Goal: Use online tool/utility: Utilize a website feature to perform a specific function

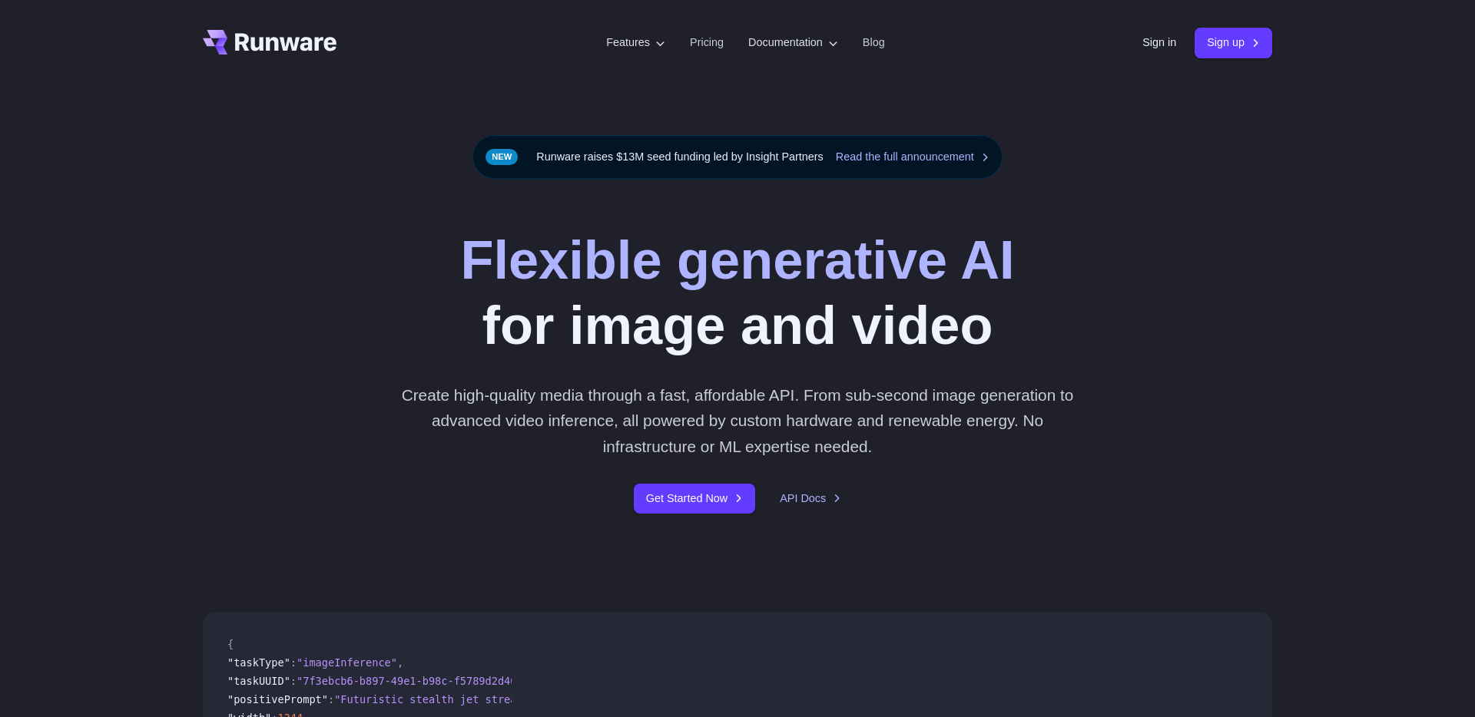
click at [1161, 53] on div "Sign in Sign up" at bounding box center [1207, 43] width 130 height 30
click at [1161, 49] on link "Sign in" at bounding box center [1159, 43] width 34 height 18
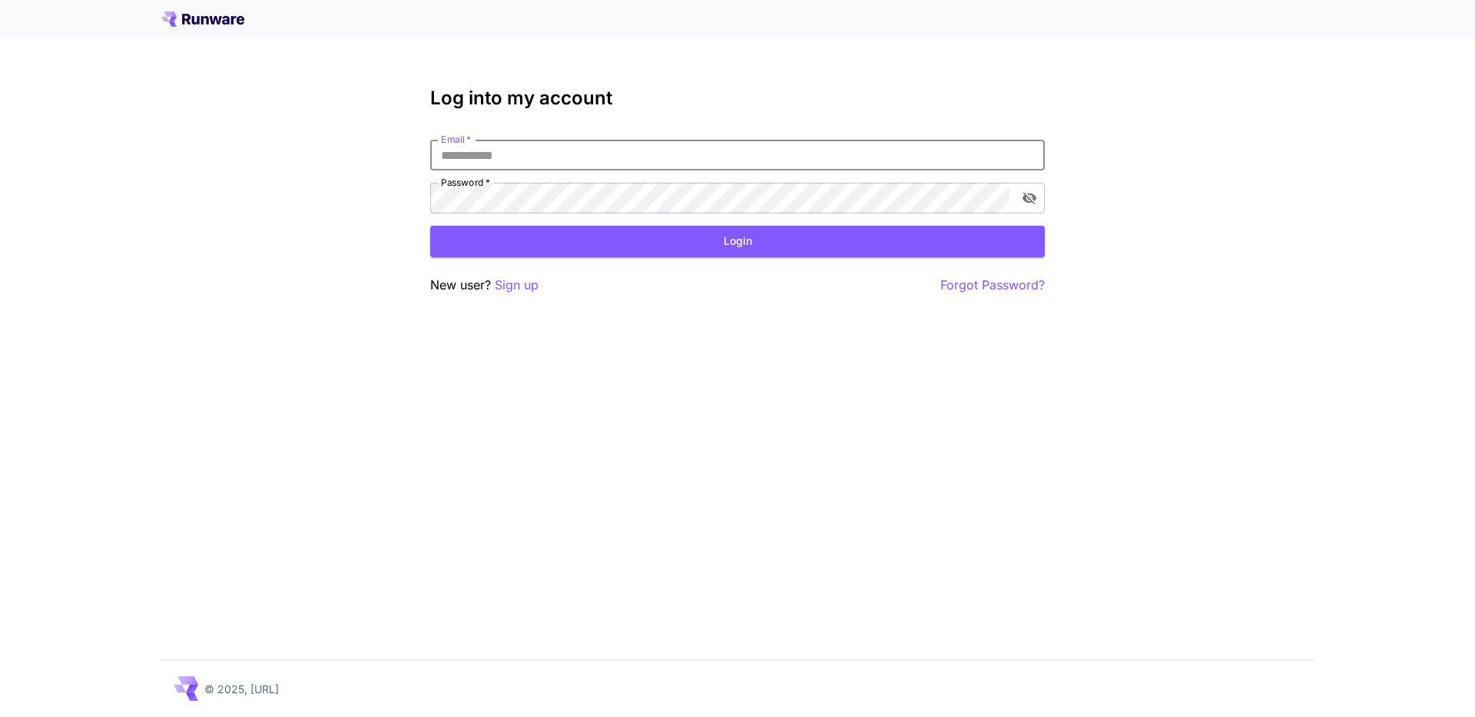
type input "**********"
click button "Login" at bounding box center [737, 241] width 614 height 31
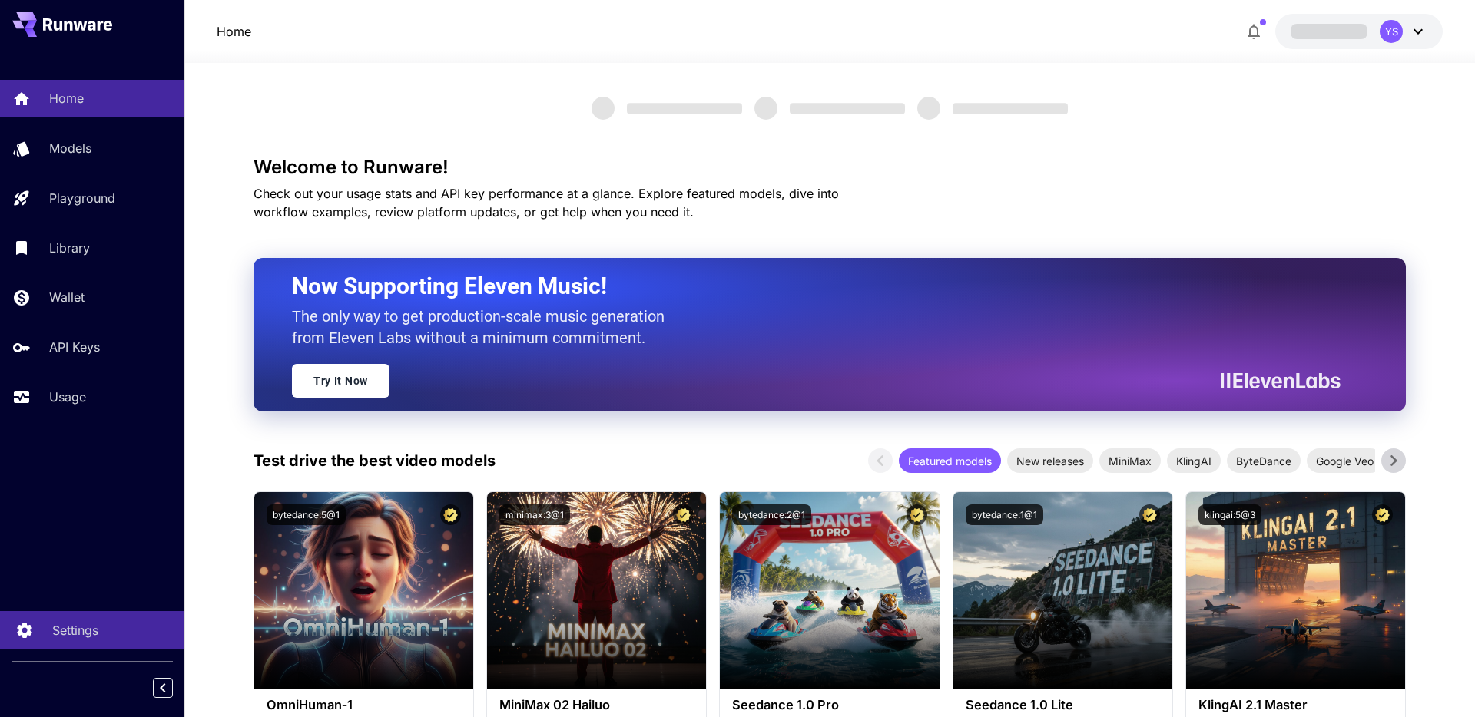
click at [73, 622] on p "Settings" at bounding box center [75, 630] width 46 height 18
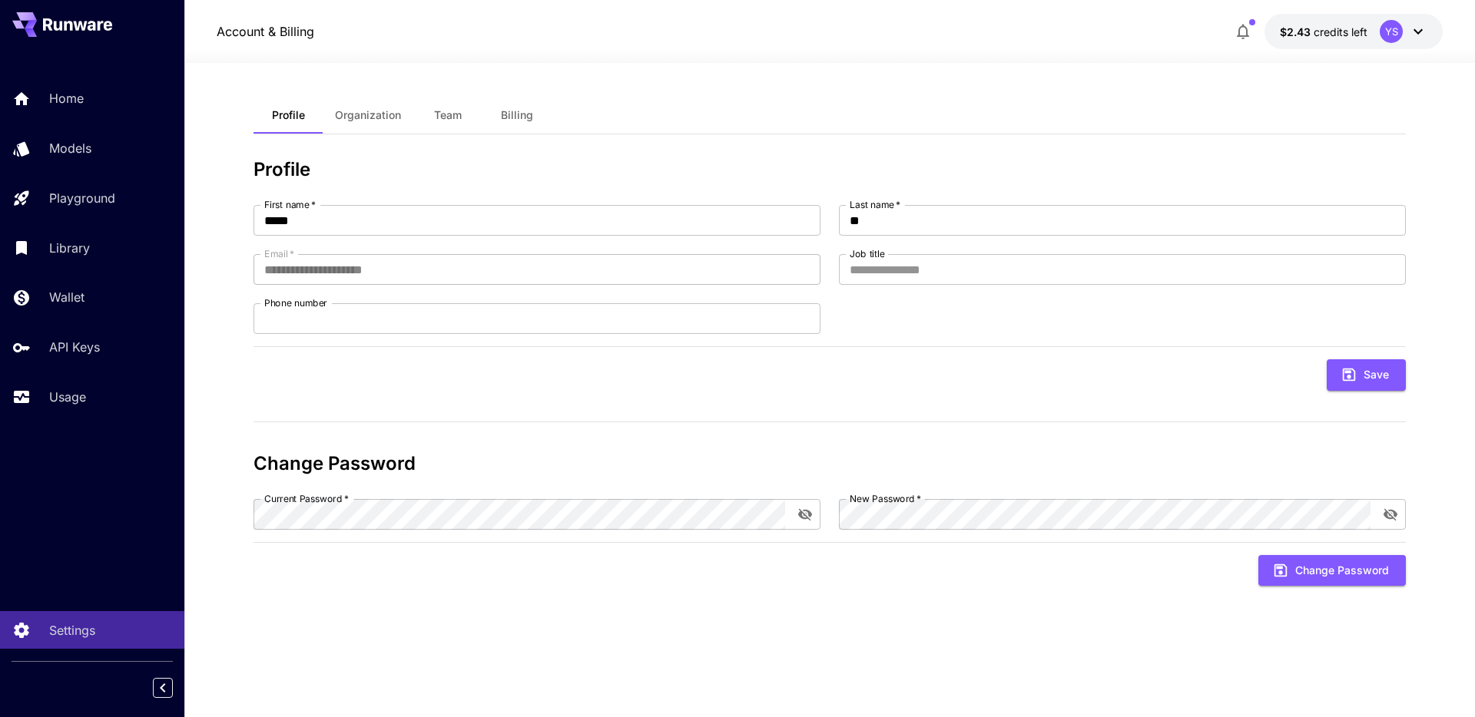
click at [1394, 50] on div at bounding box center [829, 54] width 1290 height 18
click at [1403, 38] on div "YS" at bounding box center [1404, 31] width 48 height 23
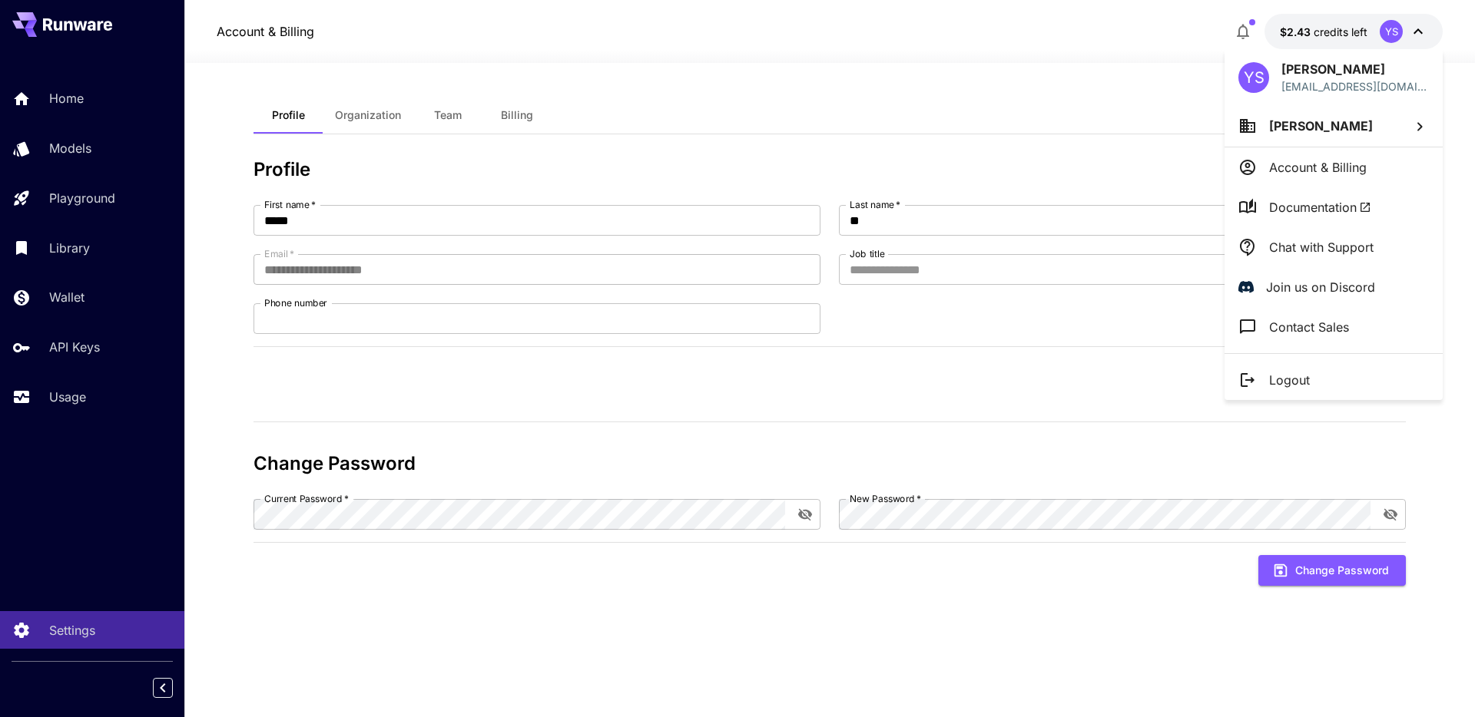
click at [1357, 126] on li "Yaoji Su" at bounding box center [1333, 125] width 218 height 41
click at [1305, 168] on div at bounding box center [737, 358] width 1475 height 717
click at [23, 463] on div at bounding box center [737, 358] width 1475 height 717
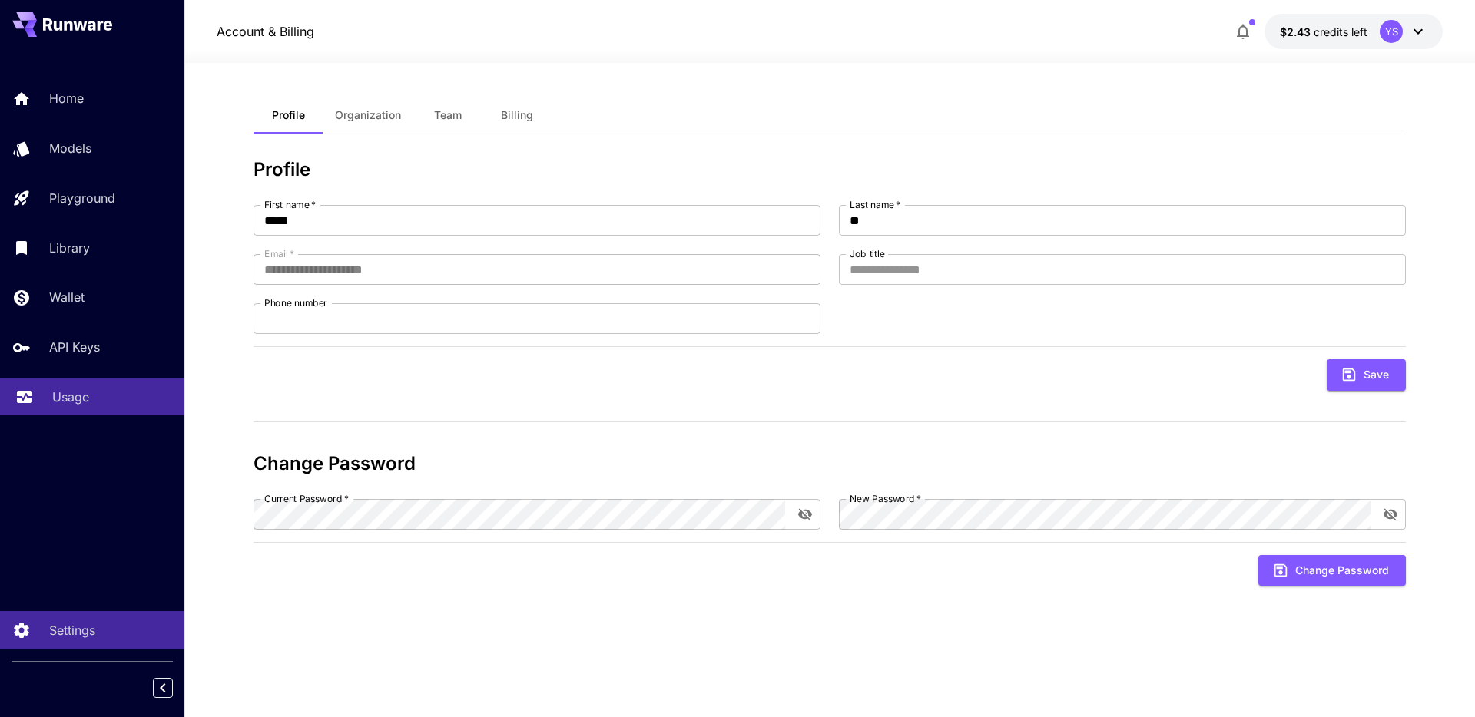
click at [92, 390] on div "Usage" at bounding box center [112, 397] width 120 height 18
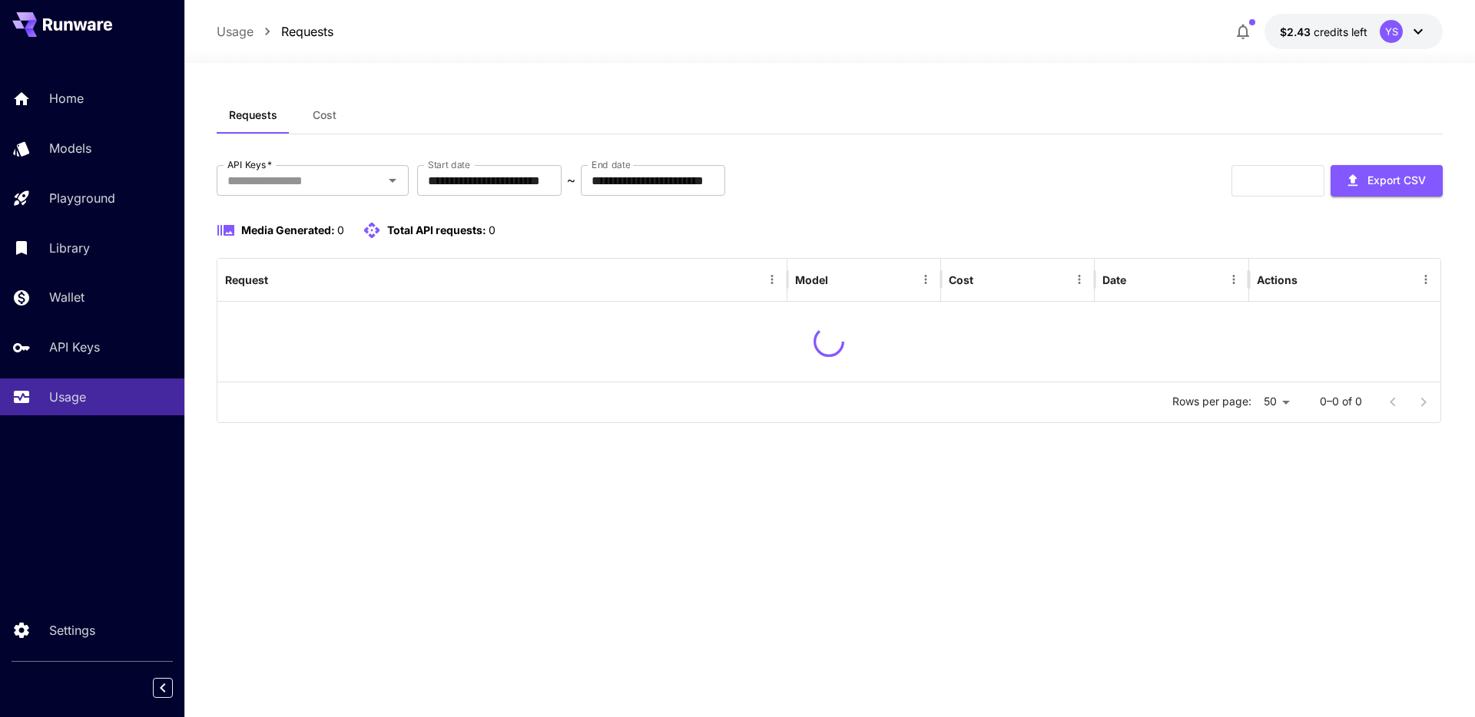
click at [114, 327] on div "Home Models Playground Library Wallet API Keys Usage" at bounding box center [92, 248] width 184 height 336
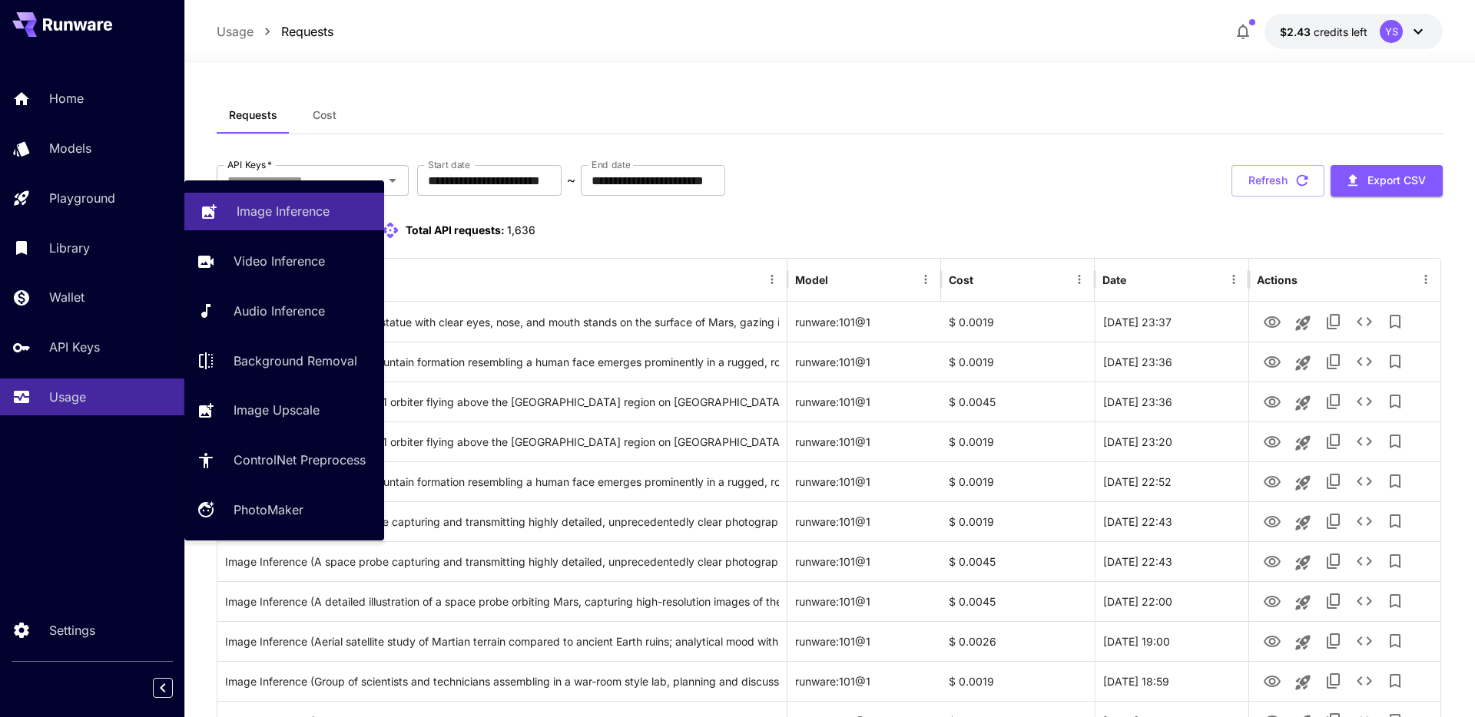
click at [243, 208] on p "Image Inference" at bounding box center [283, 211] width 93 height 18
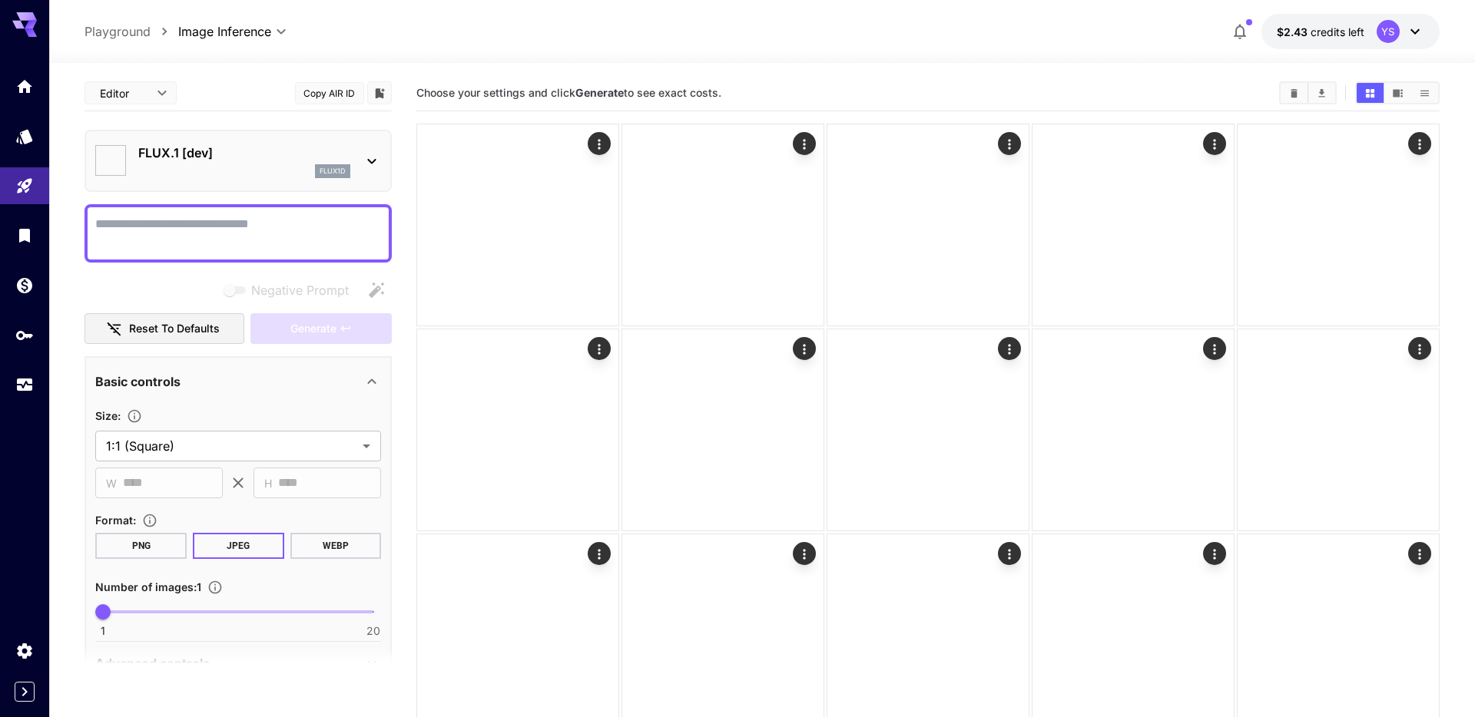
type input "**********"
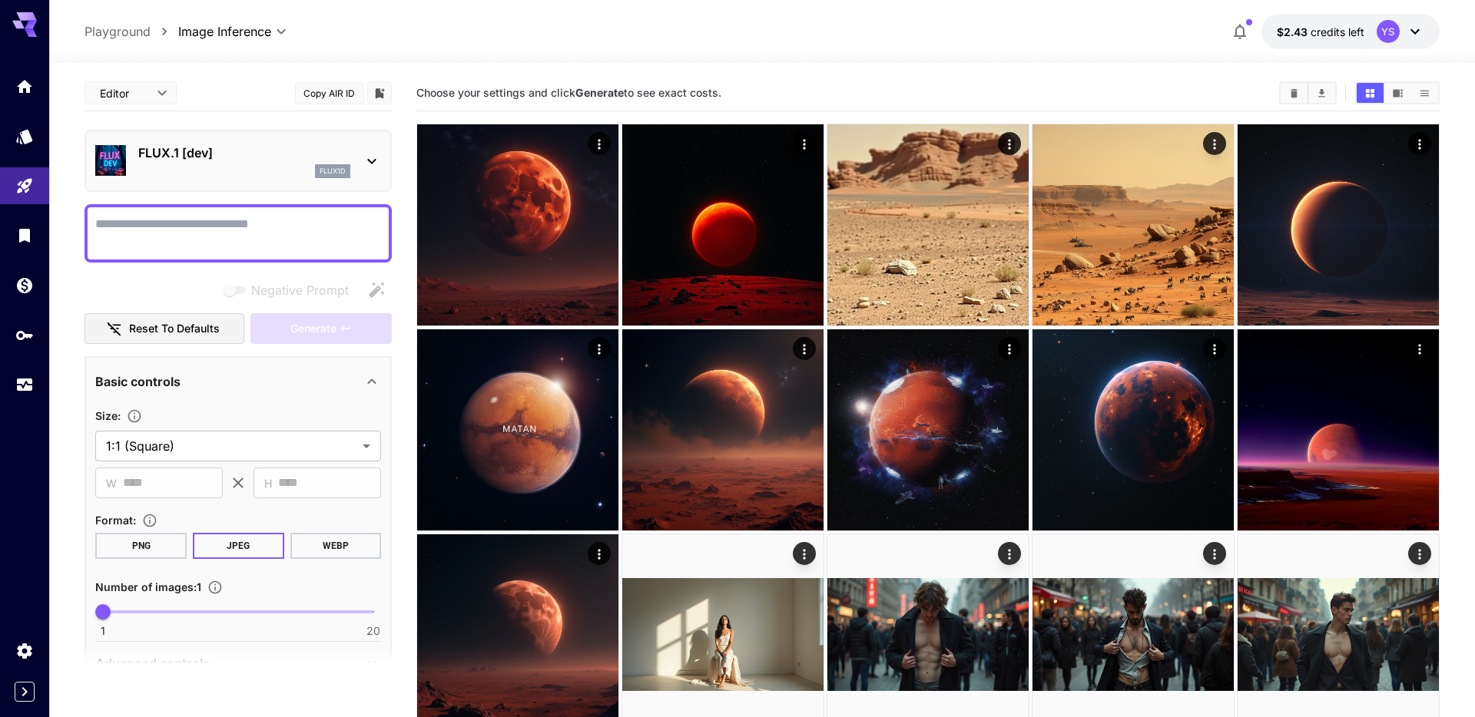
click at [276, 227] on textarea "Negative Prompt" at bounding box center [238, 233] width 286 height 37
type textarea "**"
click at [304, 187] on div "FLUX.1 [dev] flux1d" at bounding box center [237, 161] width 307 height 62
click at [304, 175] on div "flux1d" at bounding box center [244, 171] width 212 height 14
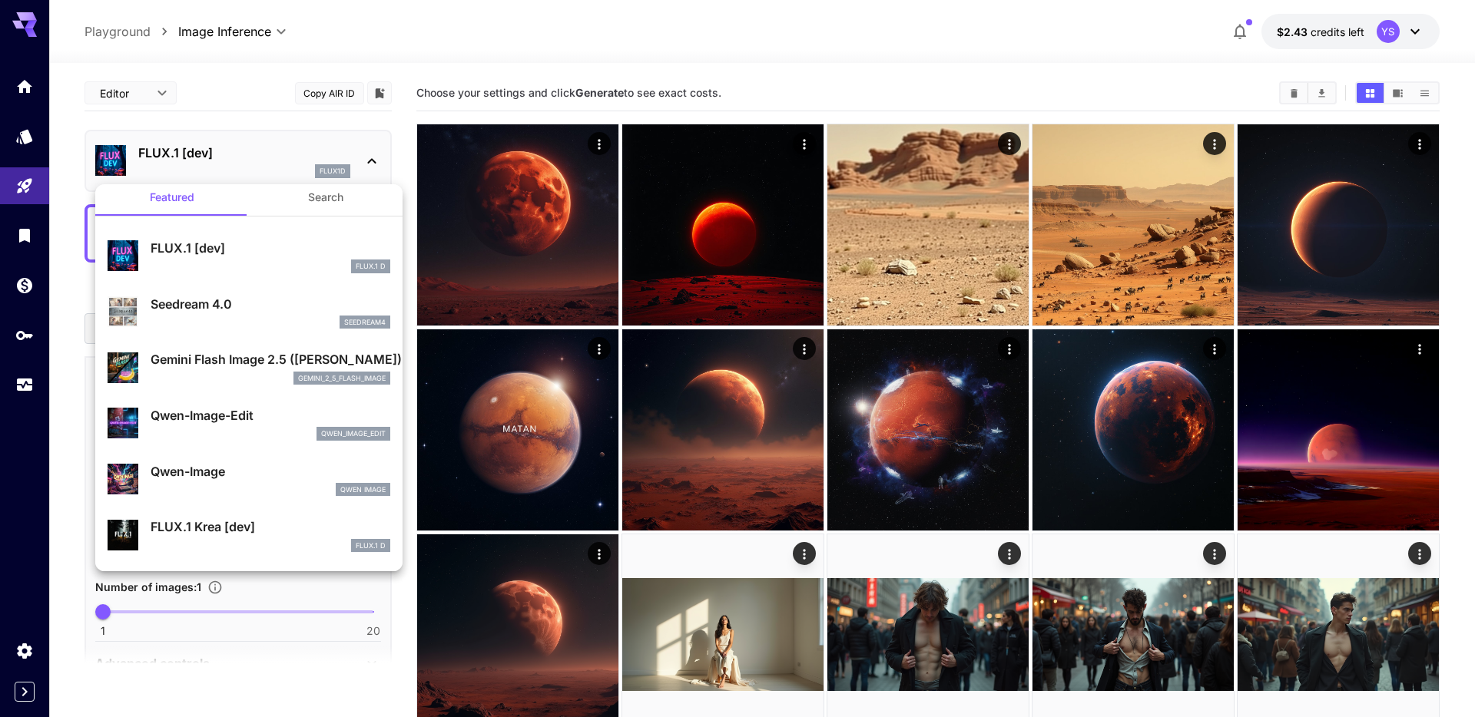
scroll to position [12, 0]
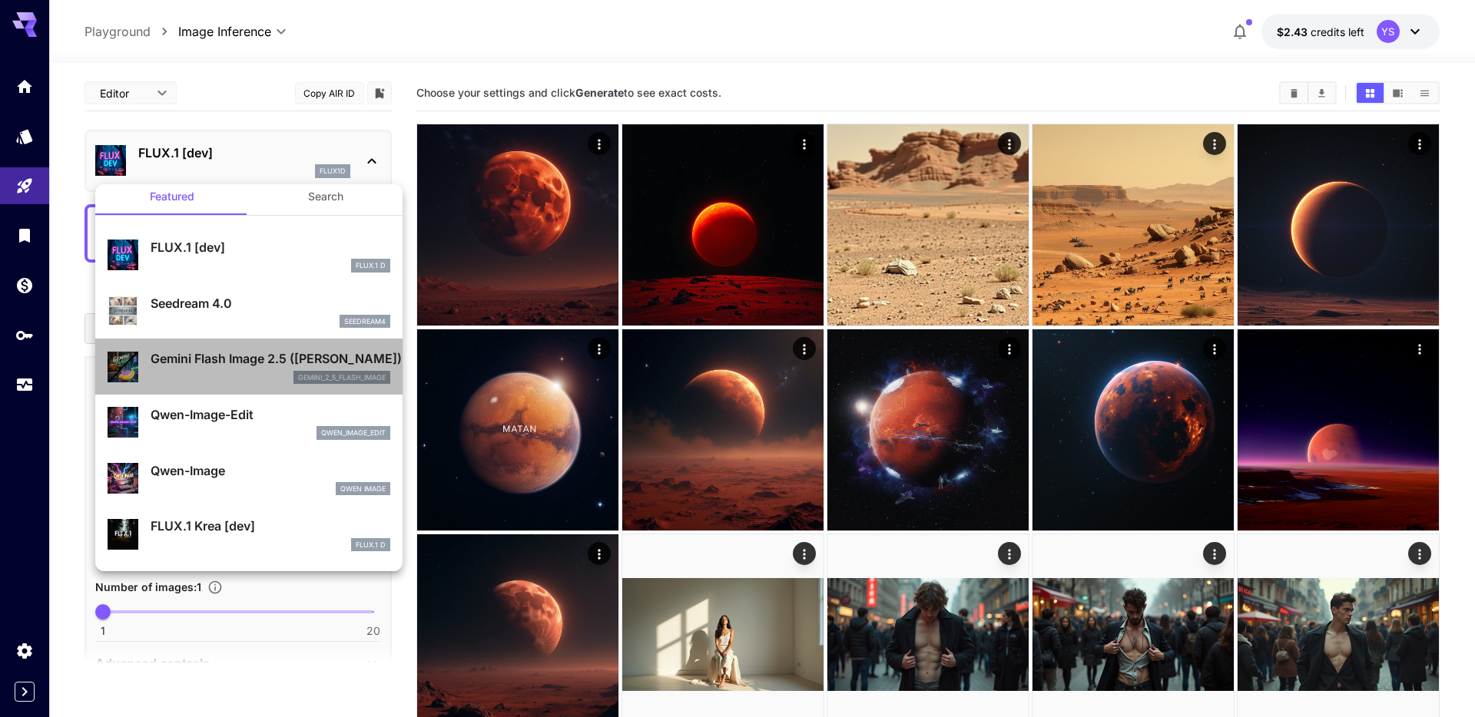
click at [242, 363] on p "Gemini Flash Image 2.5 (Nano Banana)" at bounding box center [271, 358] width 240 height 18
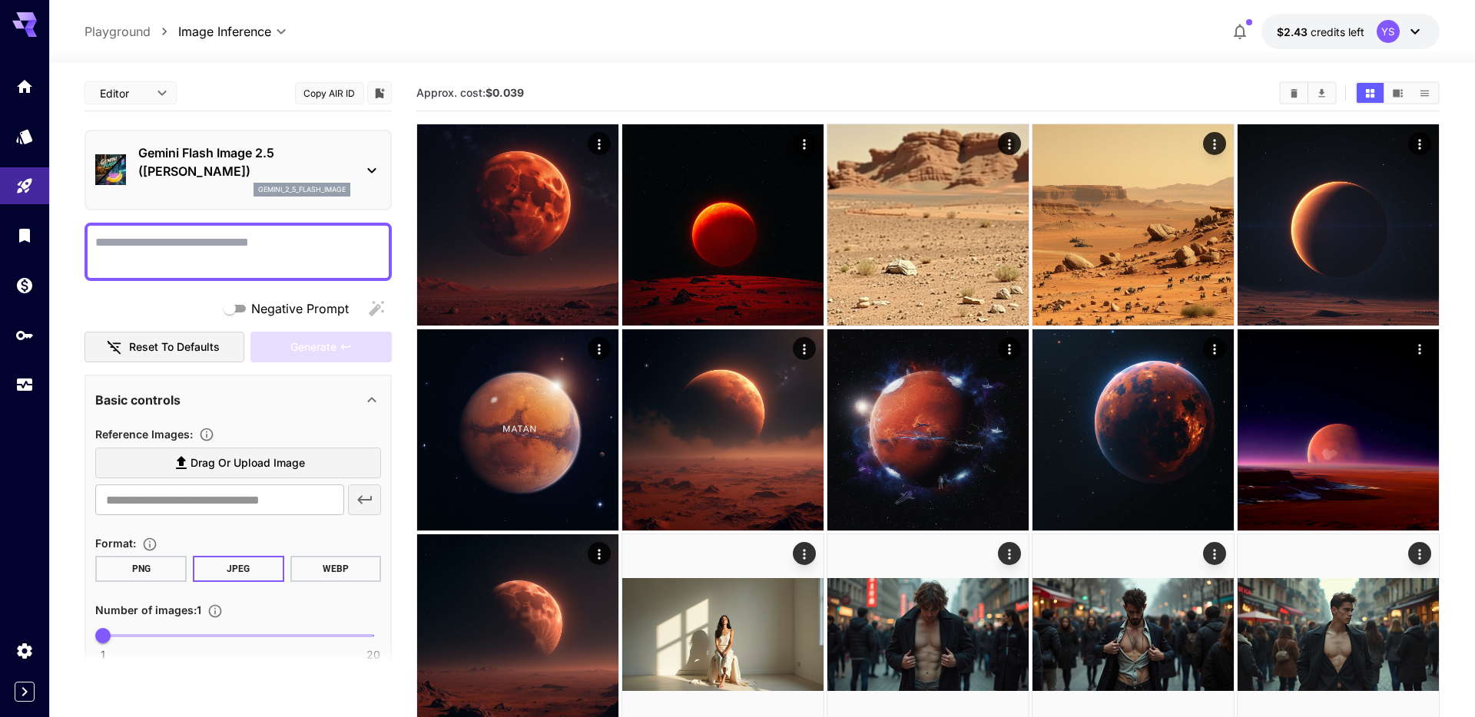
click at [261, 247] on textarea "Negative Prompt" at bounding box center [238, 252] width 286 height 37
type textarea "**"
click at [333, 183] on div "gemini_2_5_flash_image" at bounding box center [301, 190] width 97 height 14
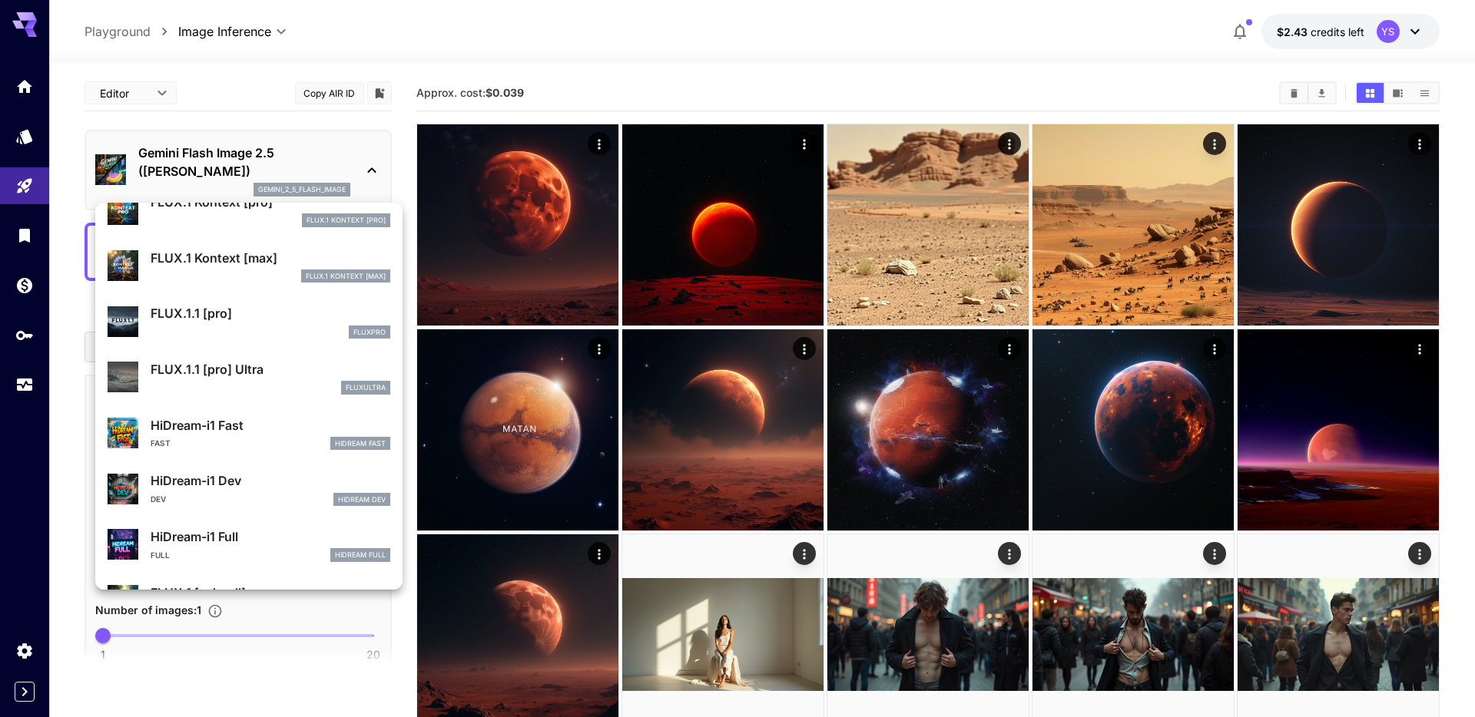
scroll to position [1243, 0]
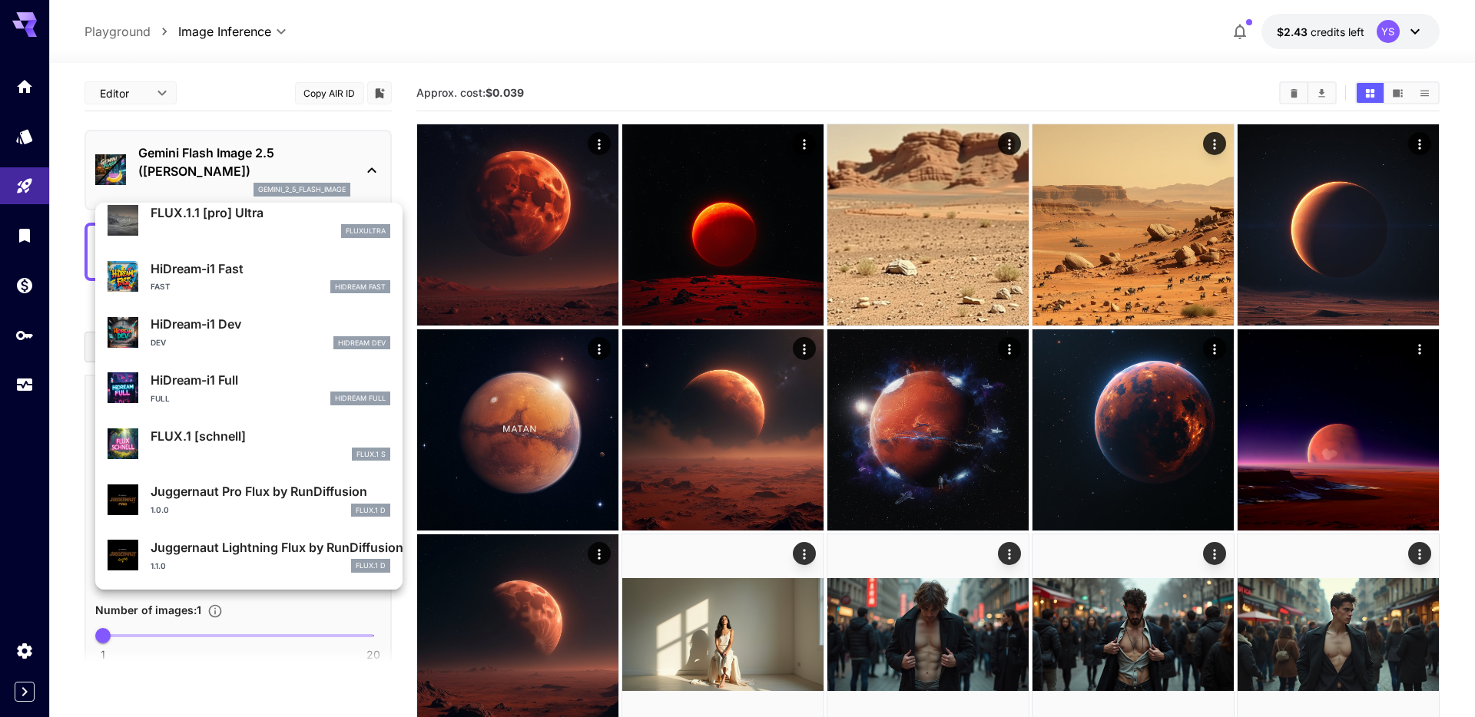
click at [1104, 58] on div at bounding box center [737, 358] width 1475 height 717
